Goal: Transaction & Acquisition: Obtain resource

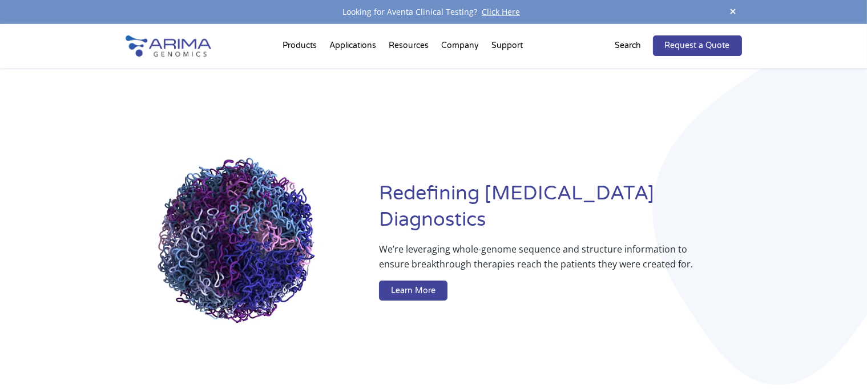
click at [161, 42] on img at bounding box center [169, 45] width 86 height 21
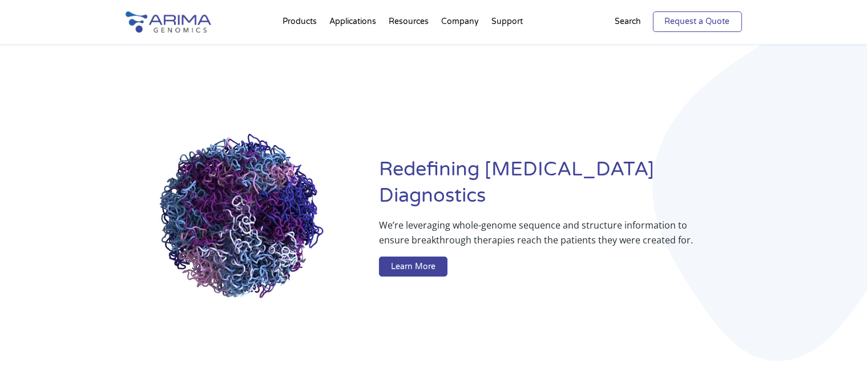
click at [722, 17] on link "Request a Quote" at bounding box center [697, 21] width 89 height 21
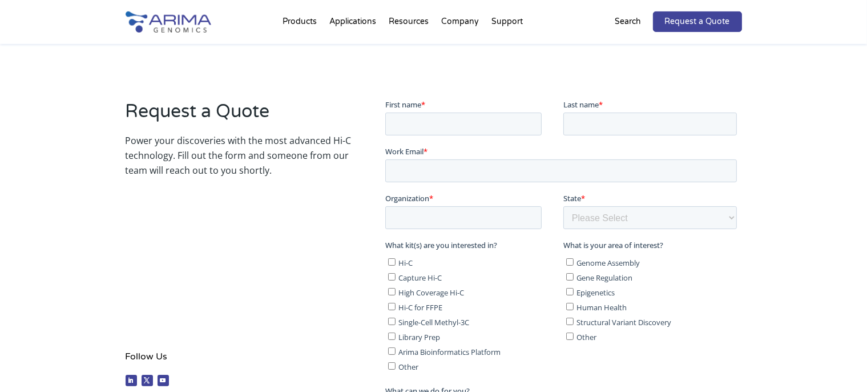
scroll to position [180, 0]
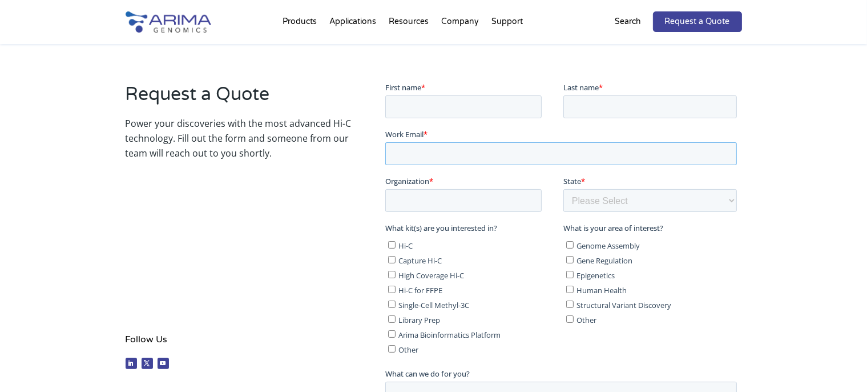
click at [516, 150] on input "Work Email *" at bounding box center [561, 153] width 352 height 23
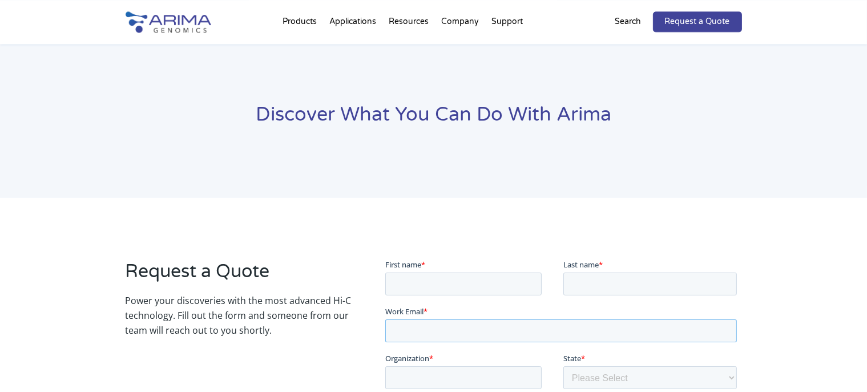
scroll to position [0, 0]
